Goal: Information Seeking & Learning: Find specific fact

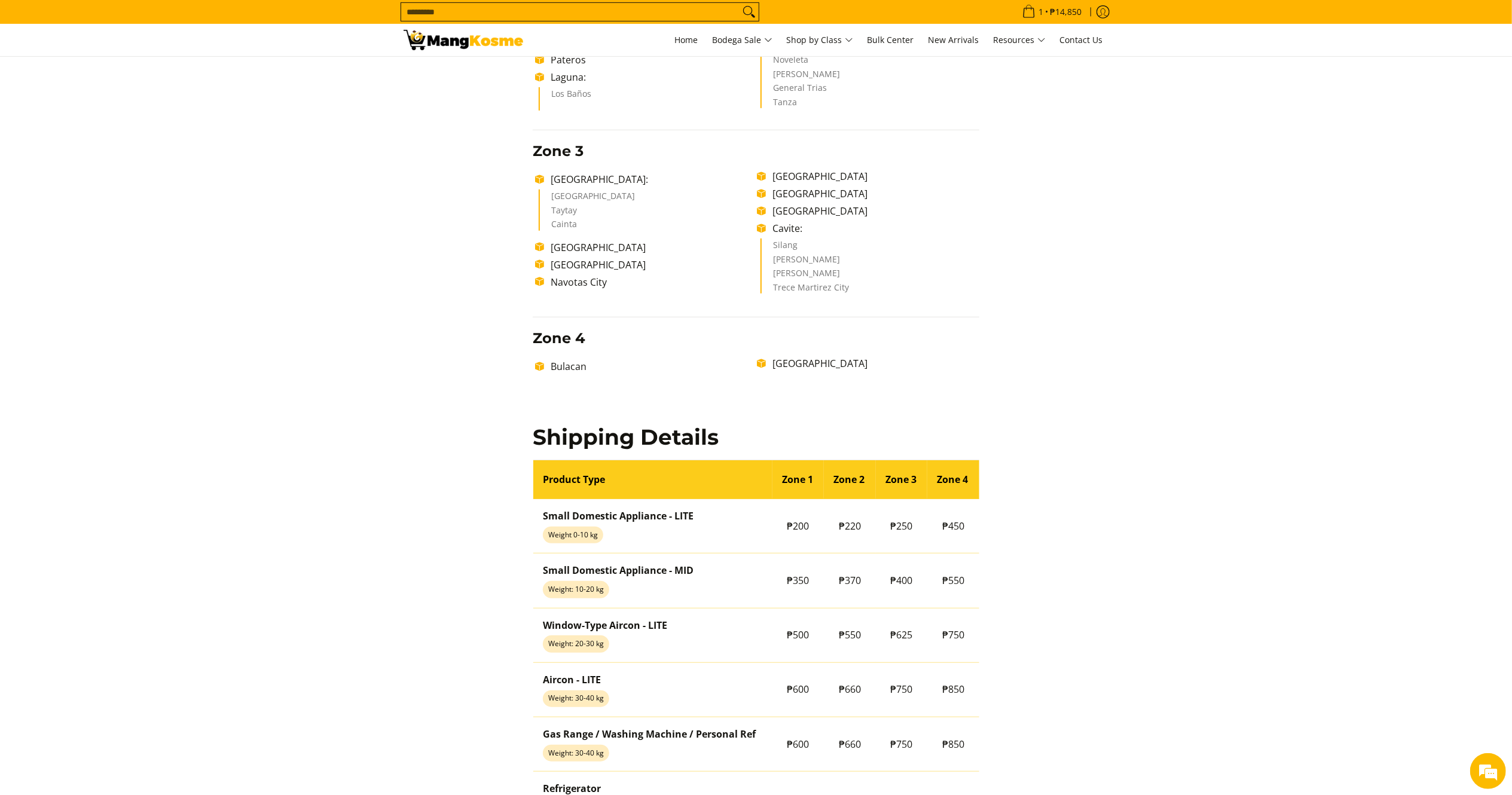
scroll to position [617, 0]
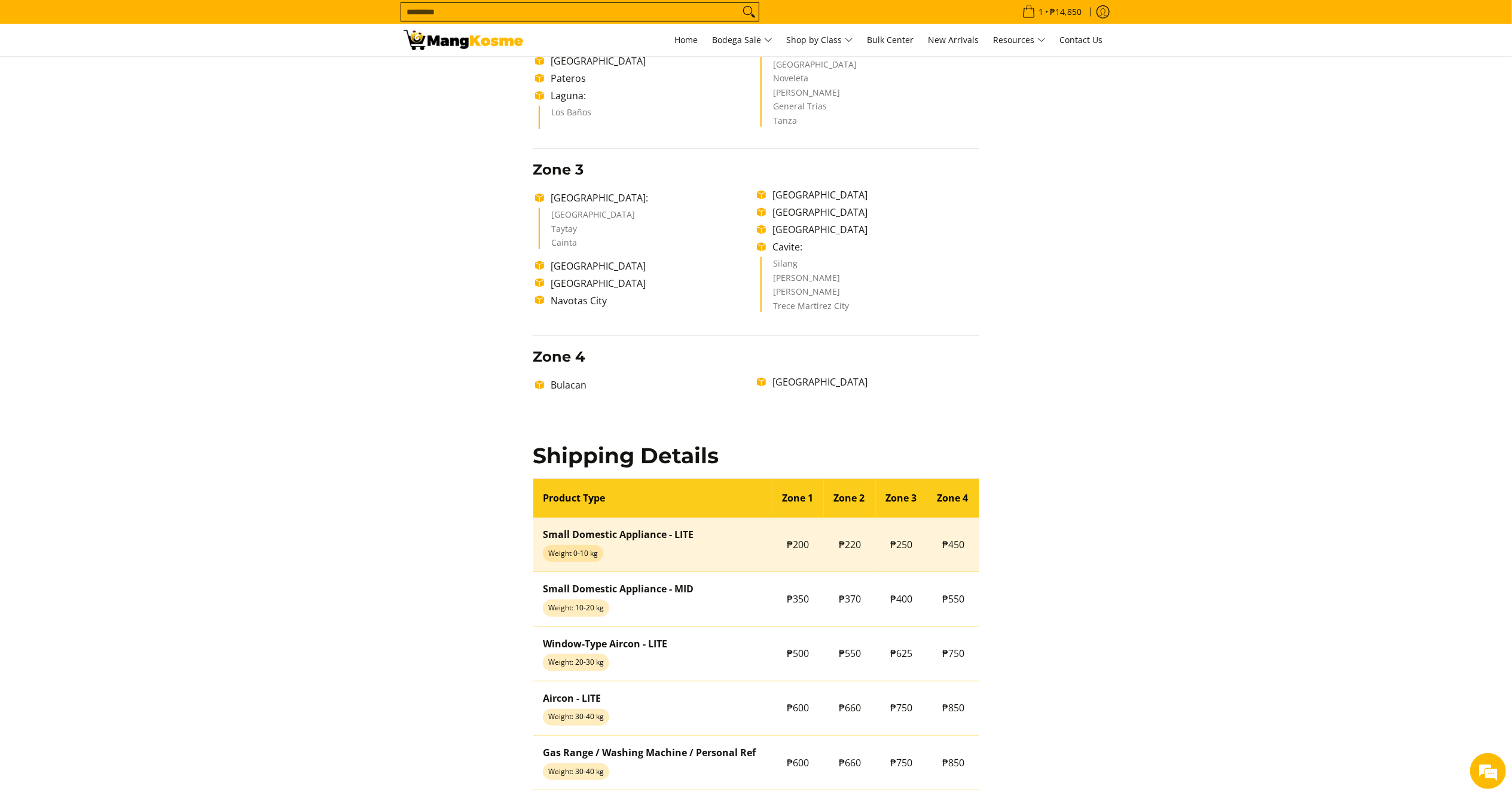
click at [897, 543] on span "₱250" at bounding box center [902, 544] width 22 height 13
drag, startPoint x: 888, startPoint y: 546, endPoint x: 919, endPoint y: 549, distance: 31.1
click at [919, 549] on td "₱250" at bounding box center [902, 545] width 52 height 54
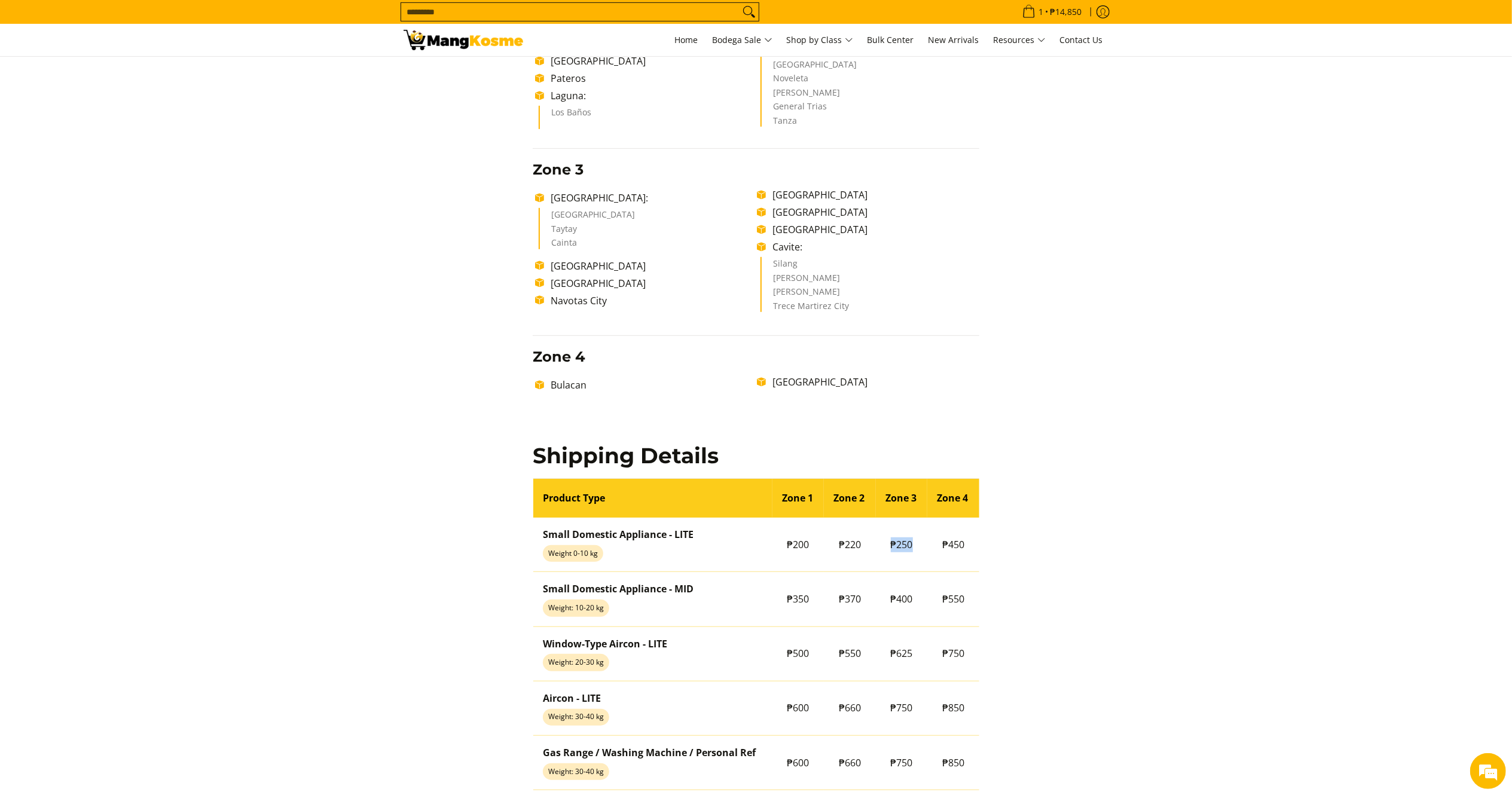
copy span "₱250"
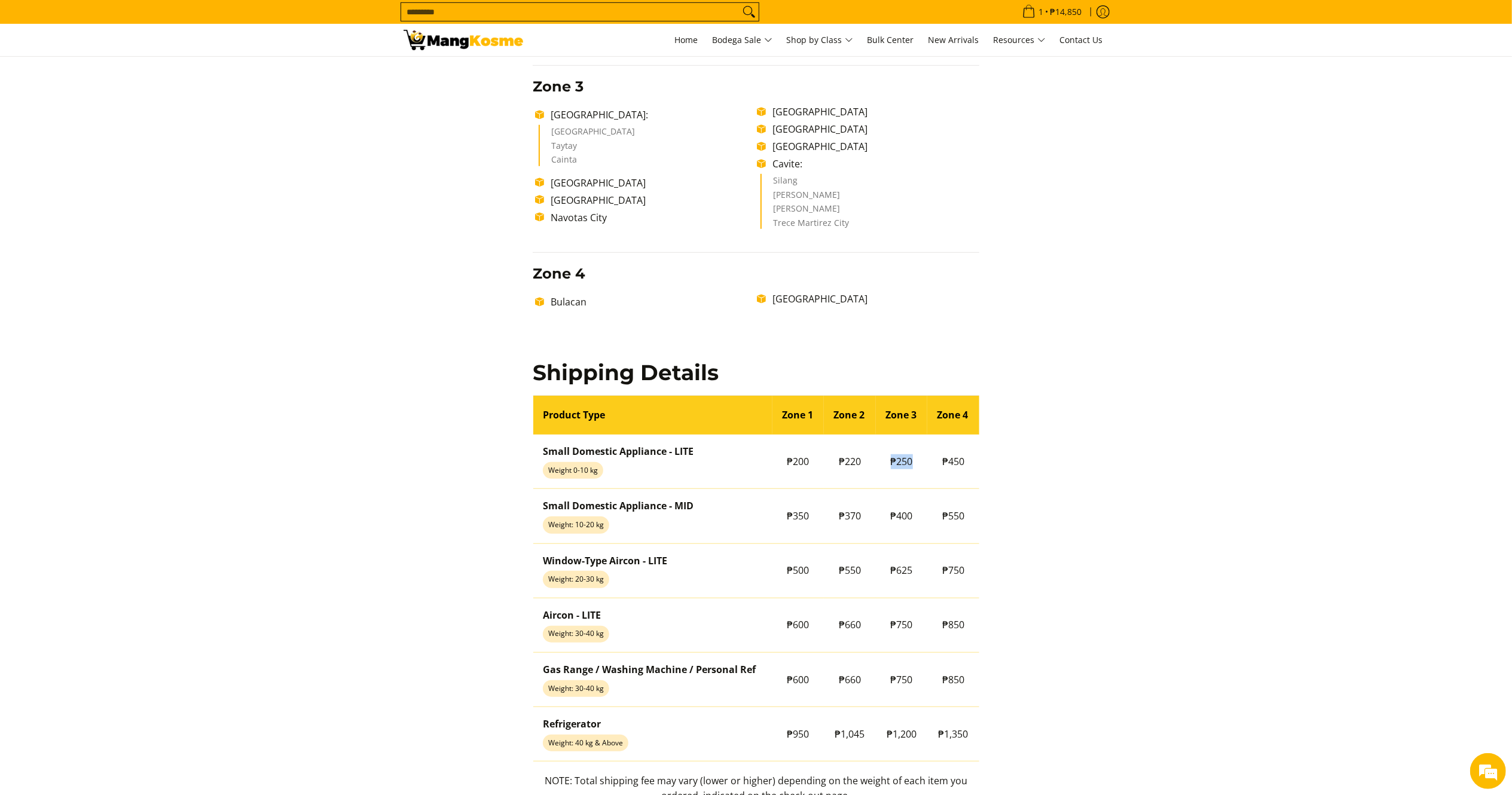
scroll to position [711, 0]
